Goal: Register for event/course

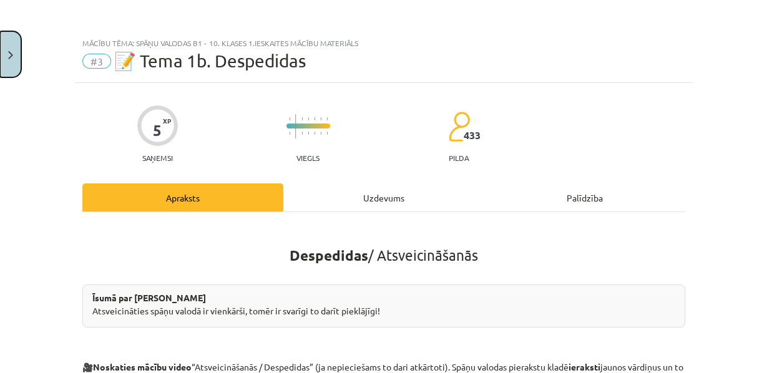
click at [3, 51] on button "Close" at bounding box center [10, 54] width 21 height 46
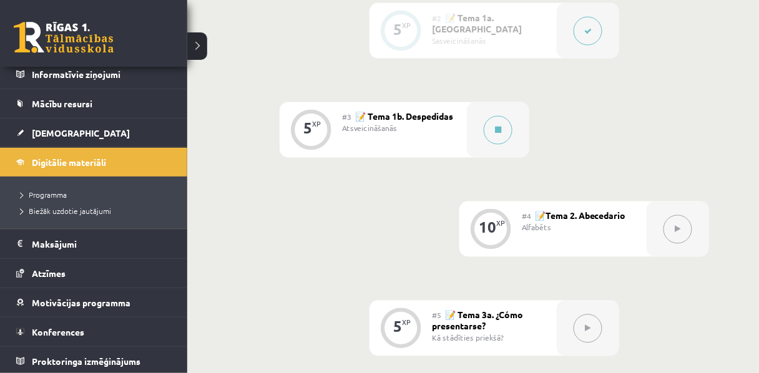
scroll to position [515, 0]
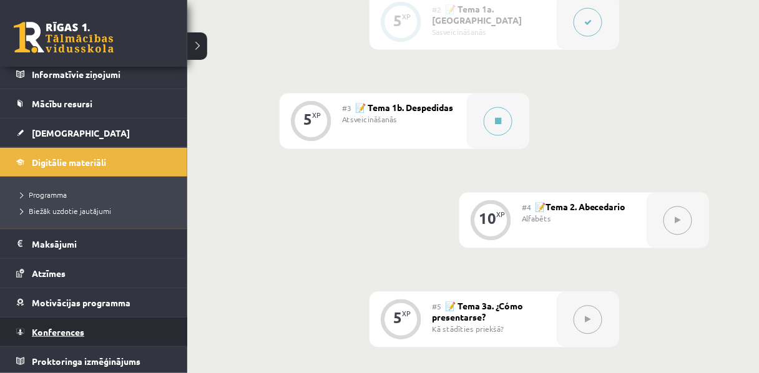
click at [61, 329] on span "Konferences" at bounding box center [58, 332] width 52 height 11
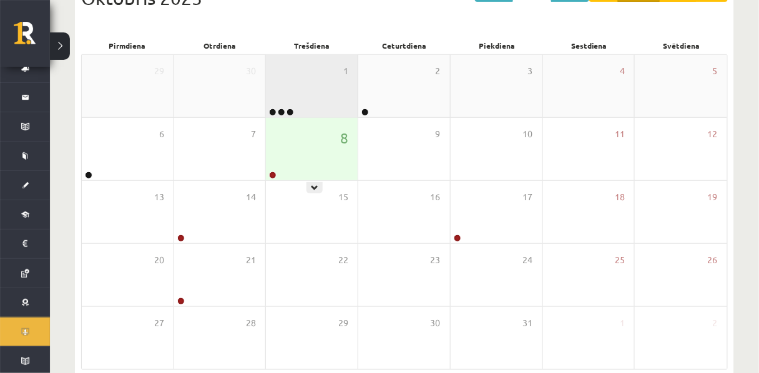
scroll to position [162, 0]
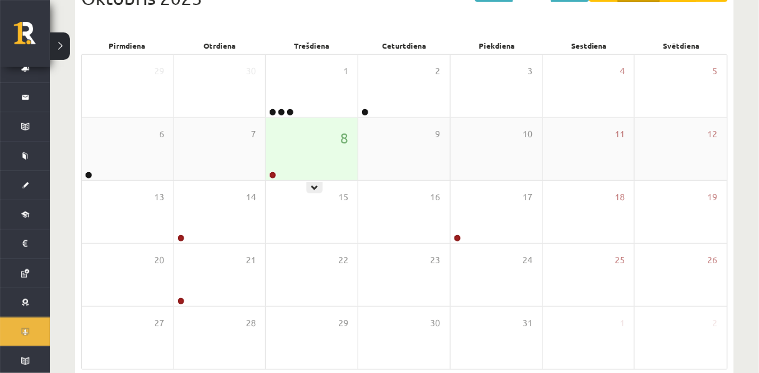
click at [308, 167] on div "8" at bounding box center [312, 149] width 92 height 62
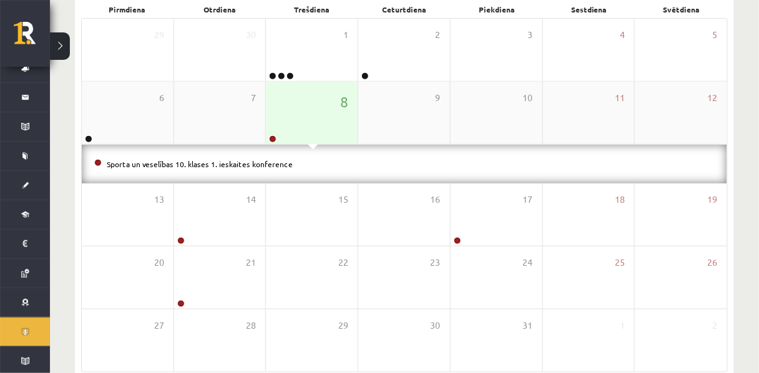
scroll to position [200, 0]
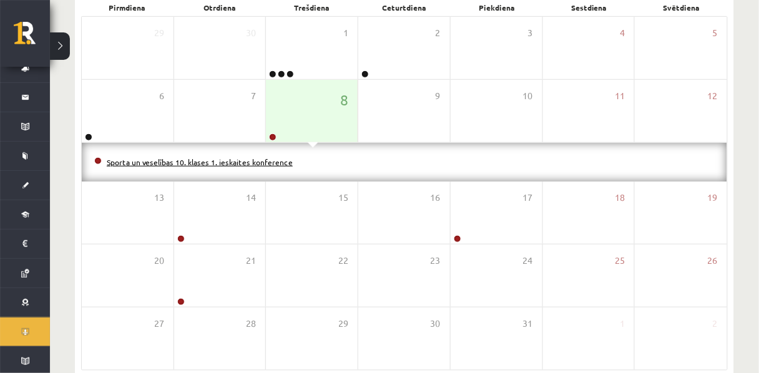
click at [282, 167] on link "Sporta un veselības 10. klases 1. ieskaites konference" at bounding box center [200, 162] width 186 height 10
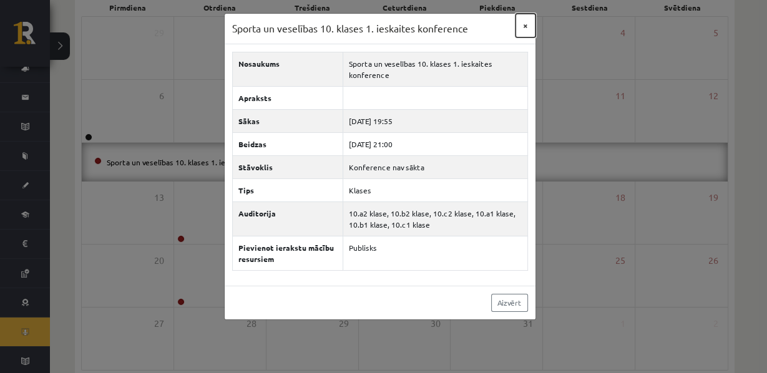
click at [516, 32] on button "×" at bounding box center [526, 26] width 20 height 24
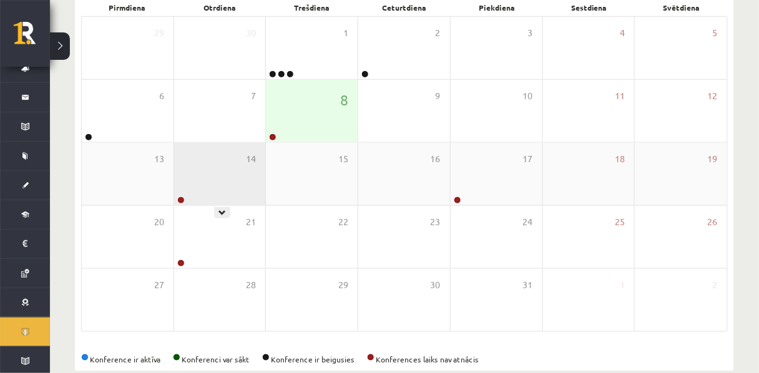
click at [217, 194] on div "14" at bounding box center [220, 174] width 92 height 62
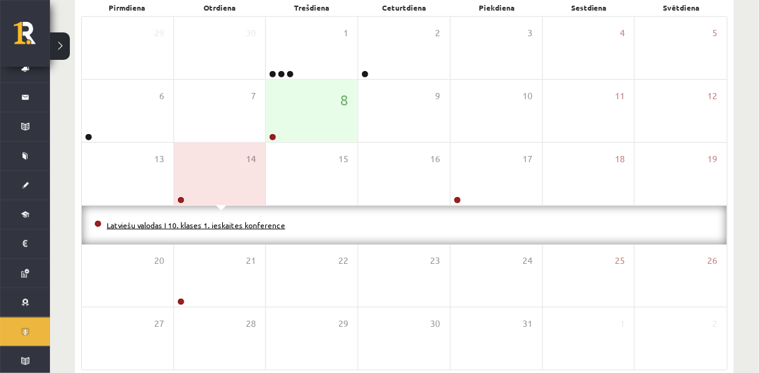
click at [227, 225] on link "Latviešu valodas I 10. klases 1. ieskaites konference" at bounding box center [196, 225] width 179 height 10
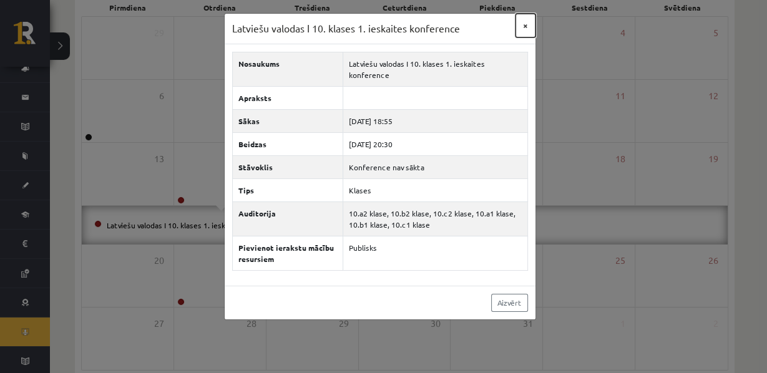
click at [520, 36] on button "×" at bounding box center [526, 26] width 20 height 24
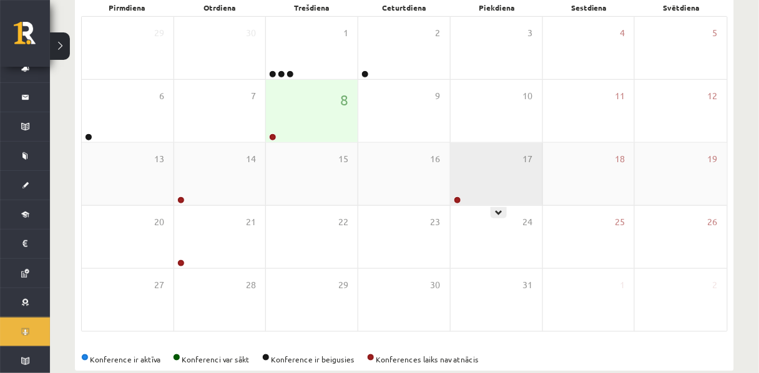
click at [480, 170] on div "17" at bounding box center [497, 174] width 92 height 62
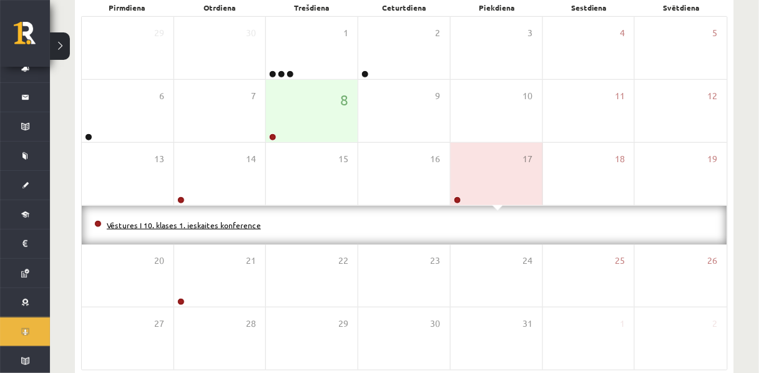
click at [162, 224] on link "Vēstures I 10. klases 1. ieskaites konference" at bounding box center [184, 225] width 154 height 10
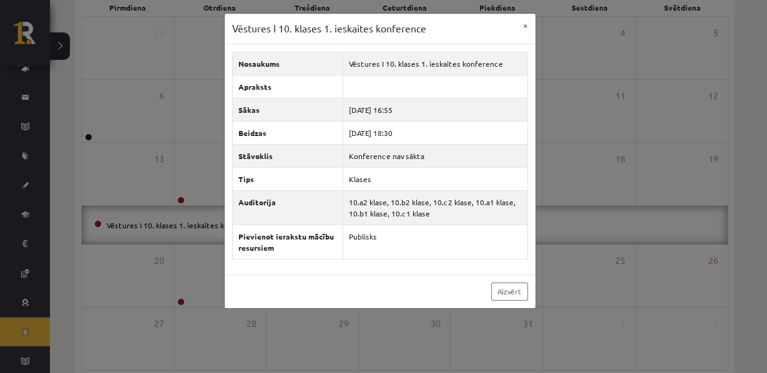
click at [225, 157] on div "Nosaukums Vēstures I 10. klases 1. ieskaites konference Apraksts Sākas [DATE] 1…" at bounding box center [380, 159] width 311 height 230
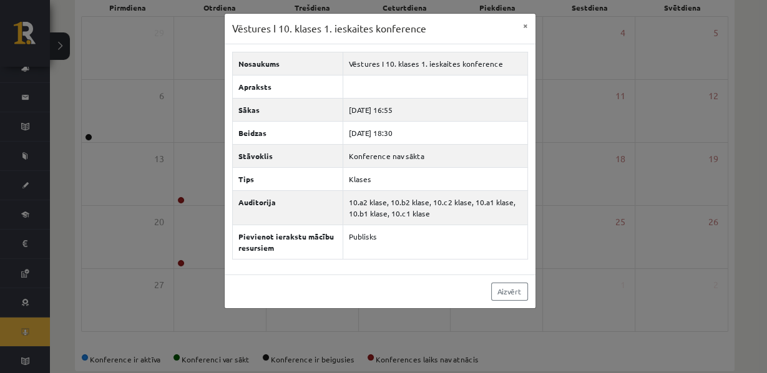
click at [194, 149] on div "Vēstures I 10. klases 1. ieskaites konference × Nosaukums Vēstures I 10. klases…" at bounding box center [383, 186] width 767 height 373
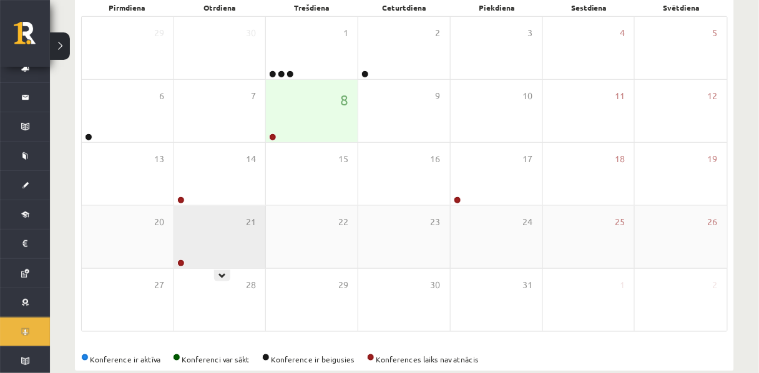
click at [189, 231] on div "21" at bounding box center [220, 237] width 92 height 62
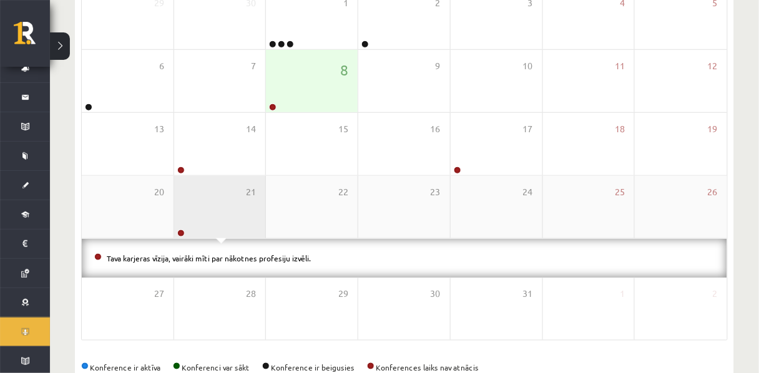
scroll to position [238, 0]
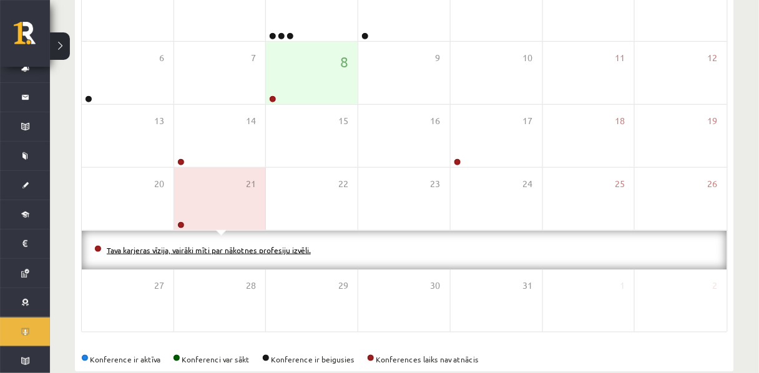
click at [195, 254] on link "Tava karjeras vīzija, vairāki mīti par nākotnes profesiju izvēli." at bounding box center [209, 250] width 204 height 10
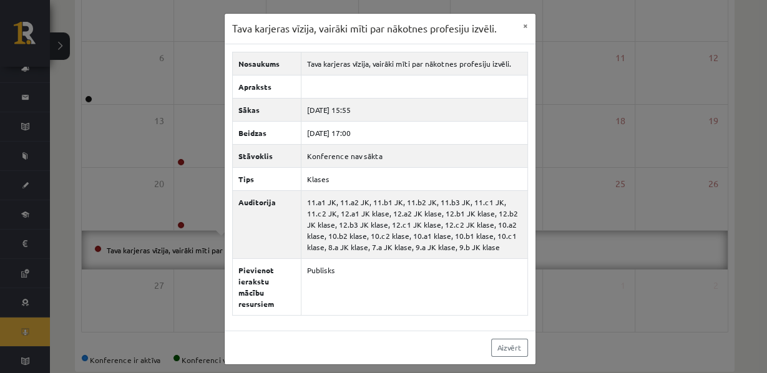
click at [543, 36] on div "Tava karjeras vīzija, vairāki mīti par nākotnes profesiju izvēli. × Nosaukums T…" at bounding box center [383, 186] width 767 height 373
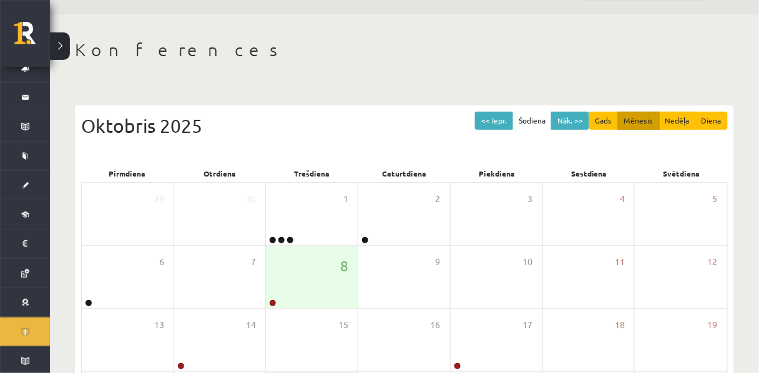
scroll to position [0, 0]
